Goal: Navigation & Orientation: Find specific page/section

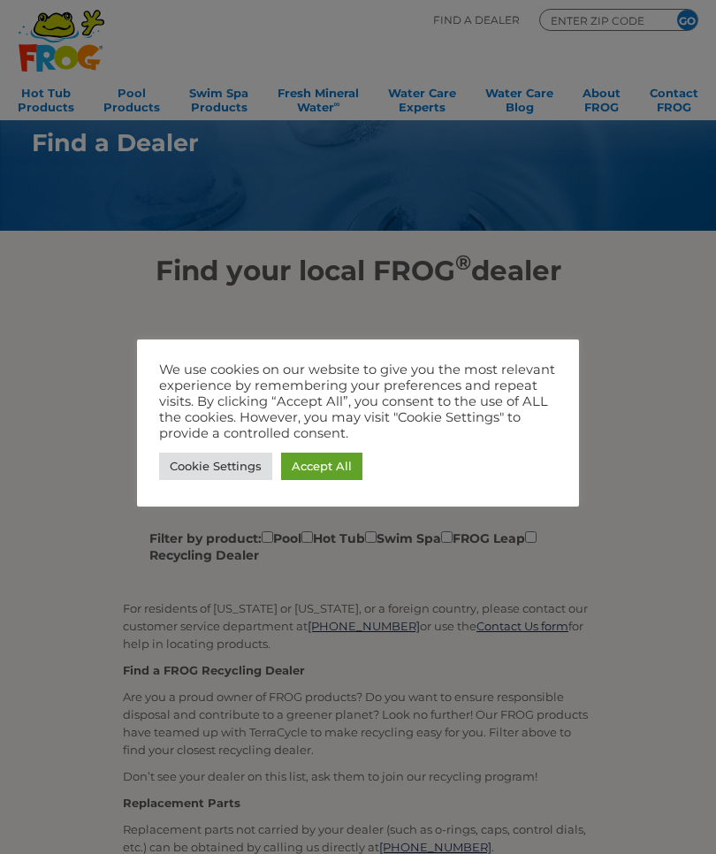
click at [680, 359] on div at bounding box center [358, 427] width 716 height 854
click at [341, 466] on link "Accept All" at bounding box center [321, 466] width 81 height 27
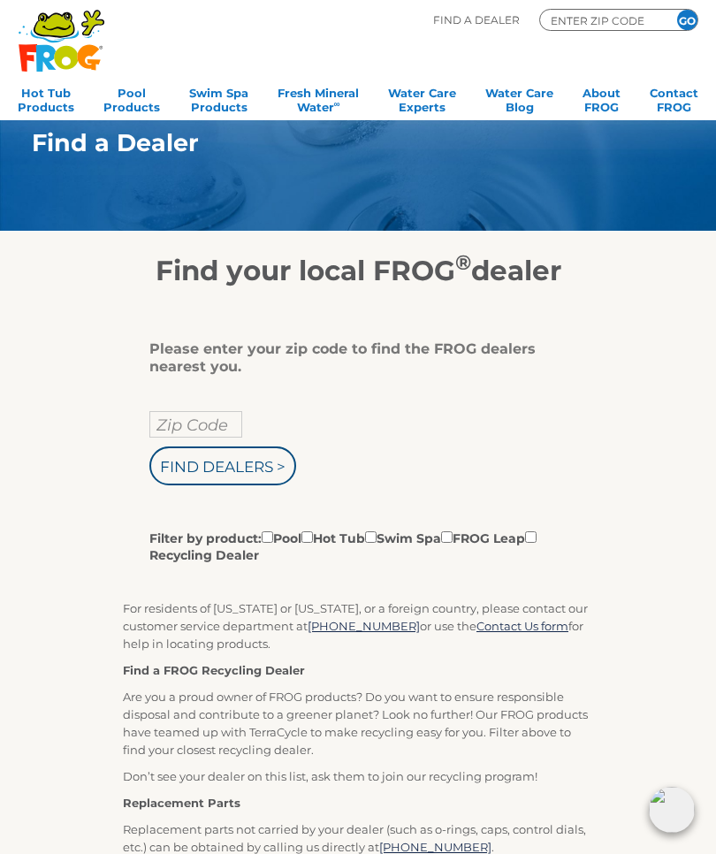
click at [218, 427] on input "Zip Code" at bounding box center [195, 424] width 93 height 27
type input "44256"
click at [242, 475] on input "Find Dealers >" at bounding box center [222, 466] width 147 height 39
click at [313, 543] on input "Filter by product: Pool Hot Tub Swim Spa FROG Leap Recycling Dealer" at bounding box center [307, 536] width 11 height 11
checkbox input "true"
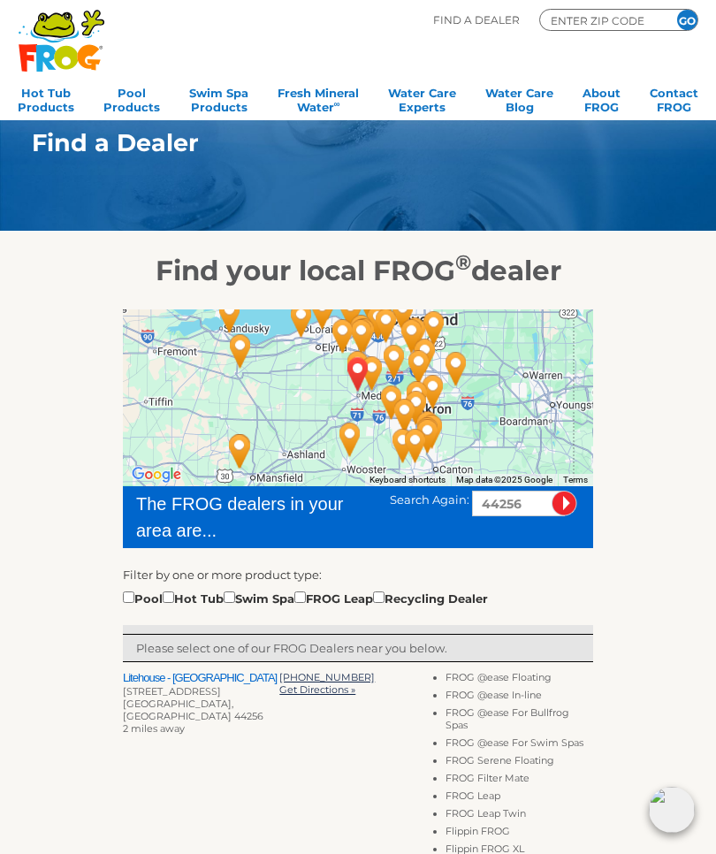
click at [685, 671] on div "To navigate the map with touch gestures double-tap and hold your finger on the …" at bounding box center [358, 862] width 706 height 1150
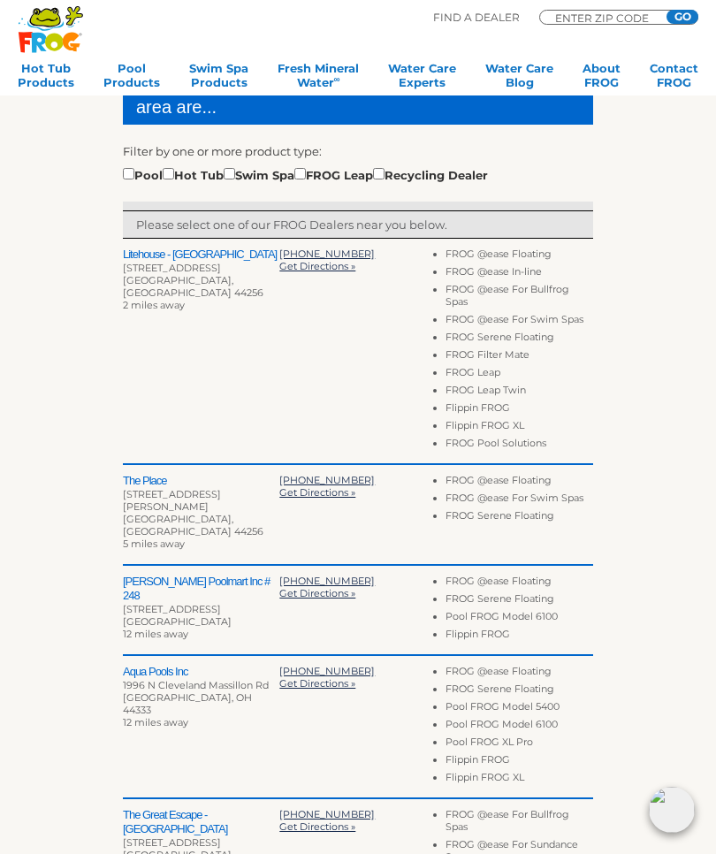
scroll to position [422, 0]
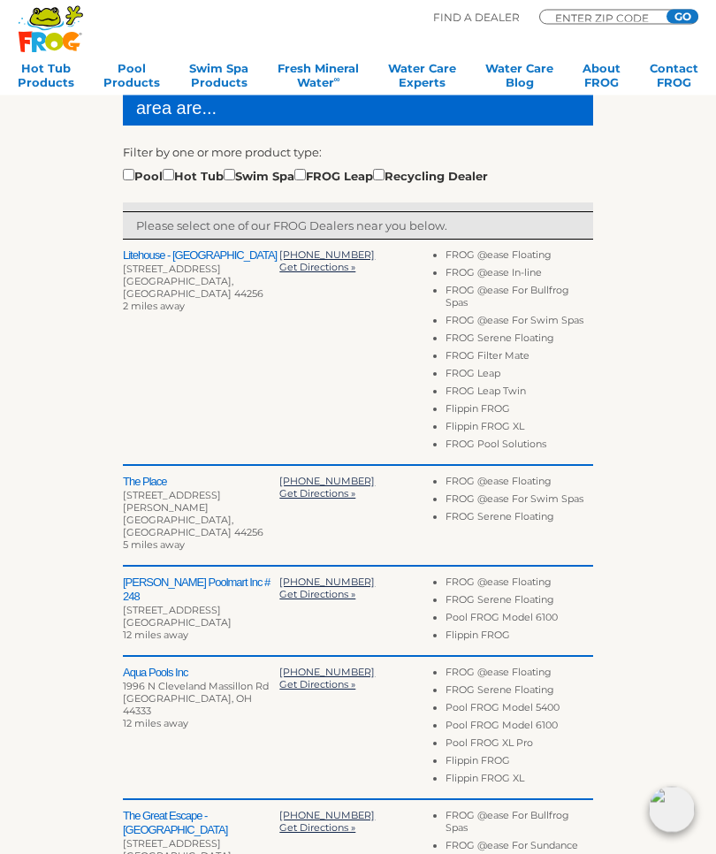
click at [156, 480] on h2 "The Place" at bounding box center [201, 483] width 157 height 14
click at [152, 482] on h2 "The Place" at bounding box center [201, 483] width 157 height 14
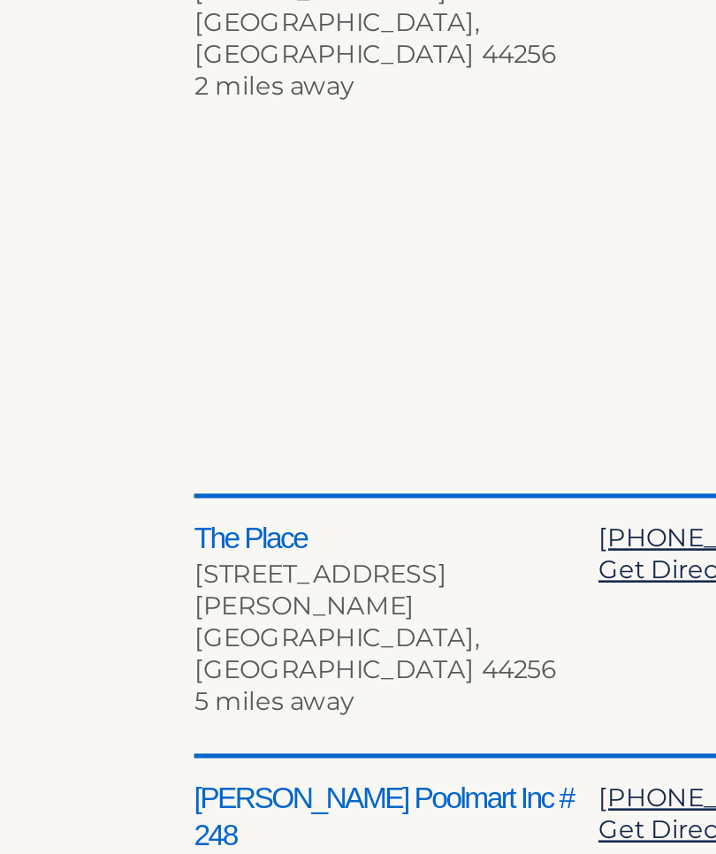
click at [123, 476] on h2 "The Place" at bounding box center [201, 483] width 157 height 14
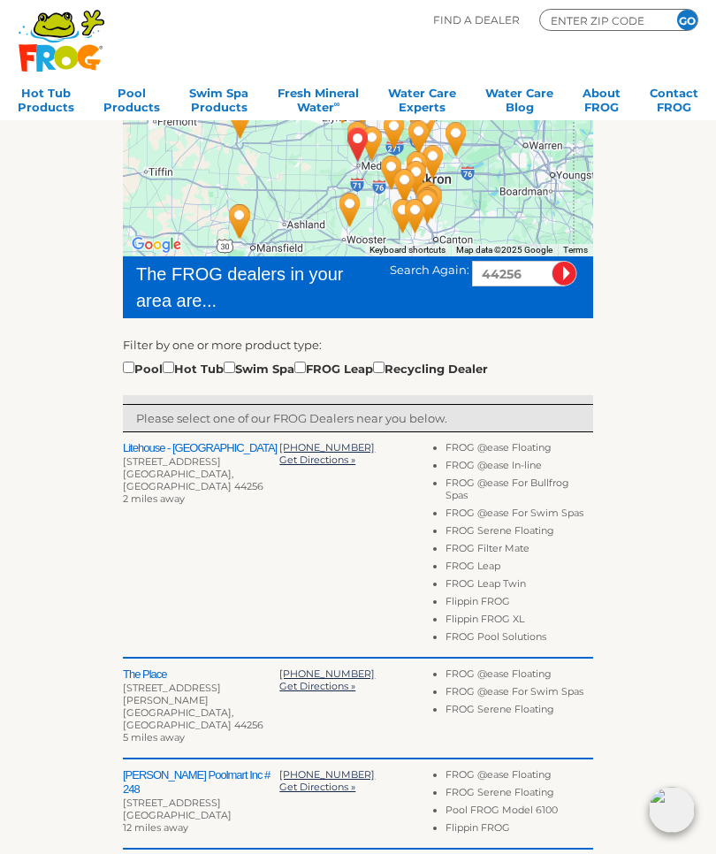
scroll to position [0, 0]
